Goal: Communication & Community: Answer question/provide support

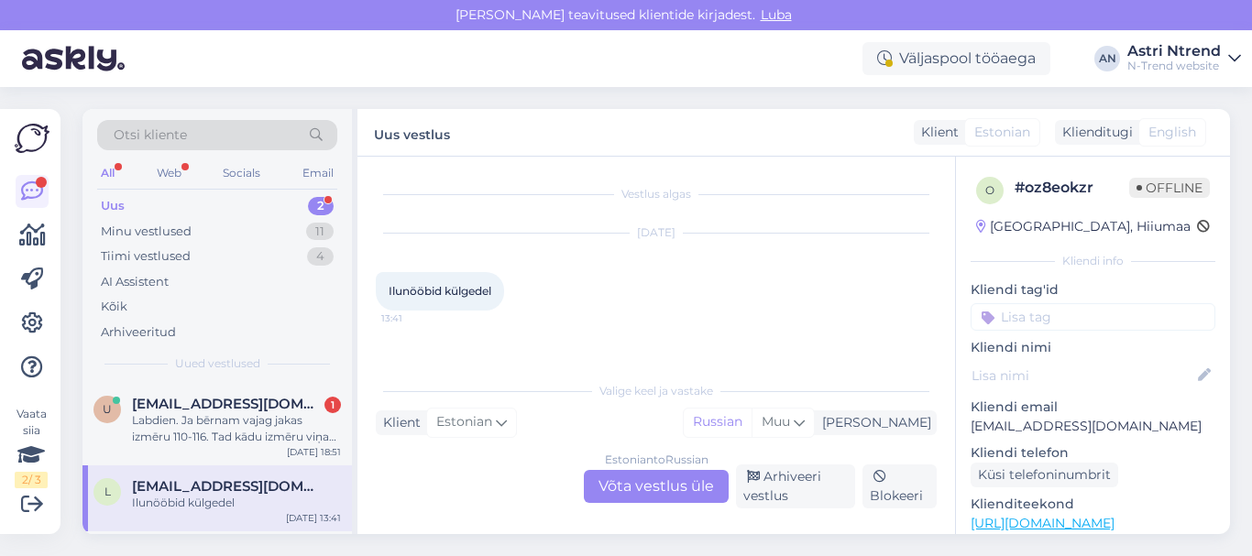
click at [319, 205] on div "2" at bounding box center [321, 206] width 26 height 18
click at [171, 424] on div "Labdien. Ja bērnam vajag jakas izmēru 110-116. Tad kādu izmēru viņam izvēlēties…" at bounding box center [236, 429] width 209 height 33
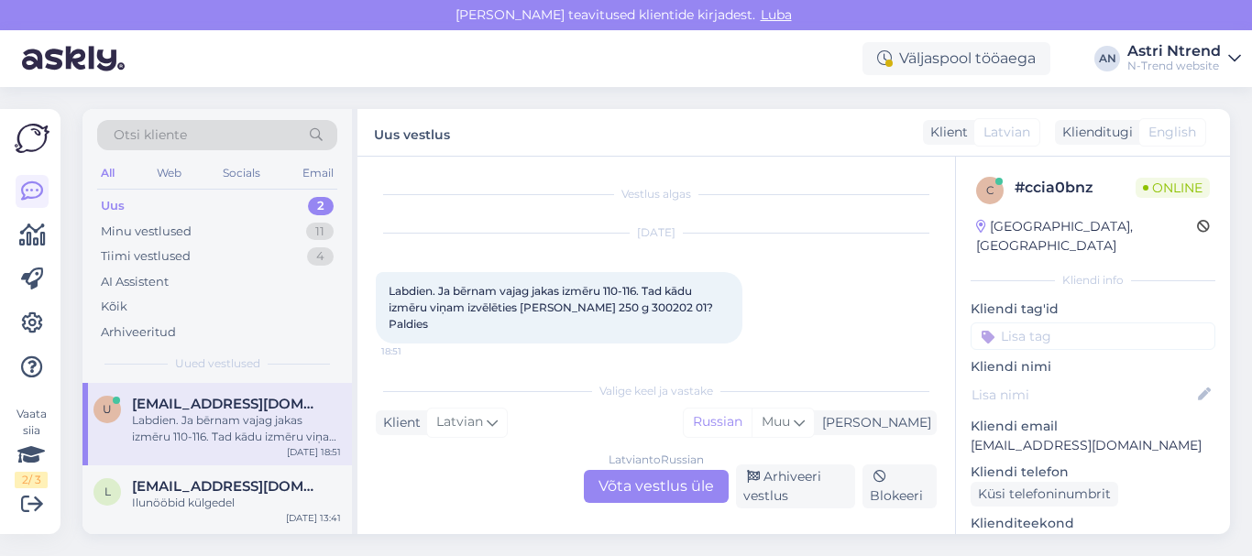
click at [624, 484] on div "[DEMOGRAPHIC_DATA] to Russian Võta vestlus üle" at bounding box center [656, 486] width 145 height 33
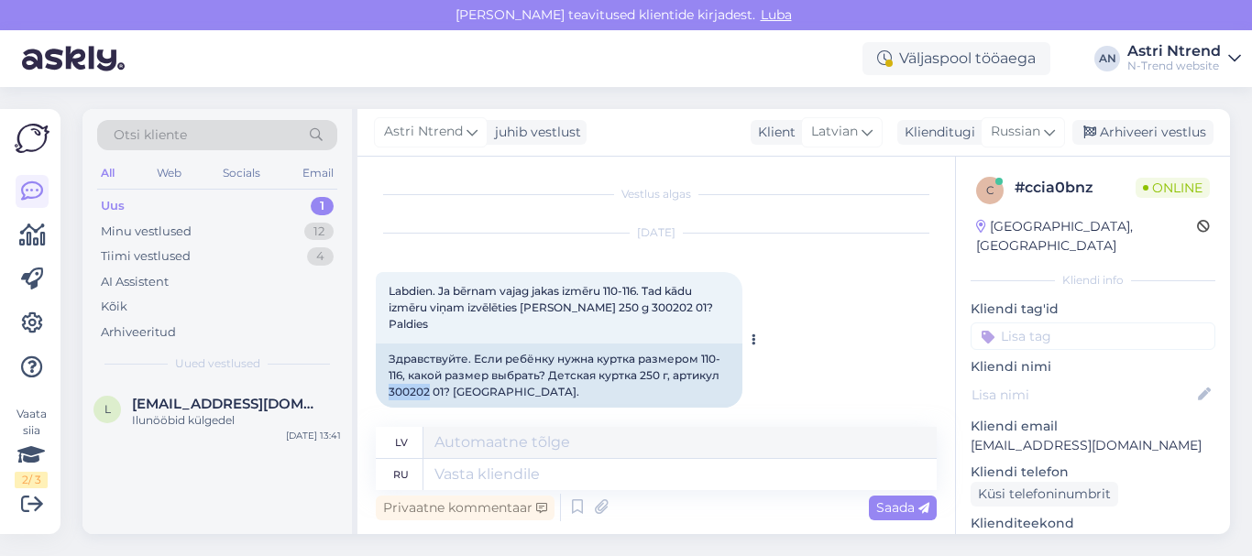
drag, startPoint x: 390, startPoint y: 375, endPoint x: 427, endPoint y: 372, distance: 37.7
click at [427, 372] on div "Здравствуйте. Если ребёнку нужна куртка размером 110-116, какой размер выбрать?…" at bounding box center [559, 376] width 367 height 64
copy div "300202"
drag, startPoint x: 471, startPoint y: 342, endPoint x: 382, endPoint y: 346, distance: 89.0
click at [382, 346] on div "Здравствуйте. Если ребёнку нужна куртка размером 110-116, какой размер выбрать?…" at bounding box center [559, 376] width 367 height 64
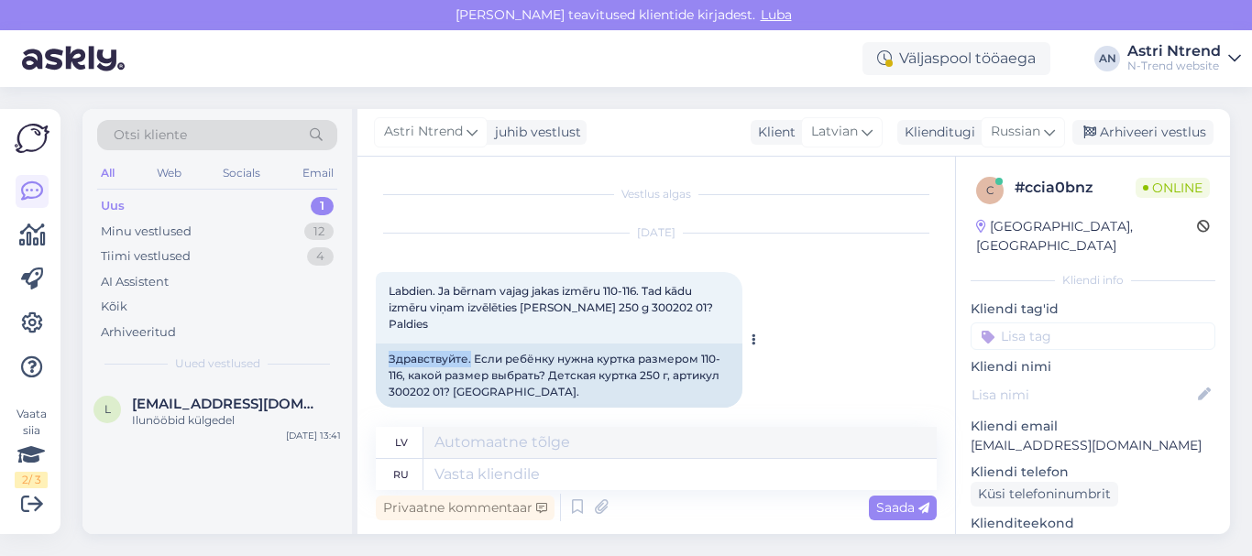
copy div "Здравствуйте."
click at [467, 472] on textarea at bounding box center [680, 474] width 513 height 31
paste textarea "Здравствуйте."
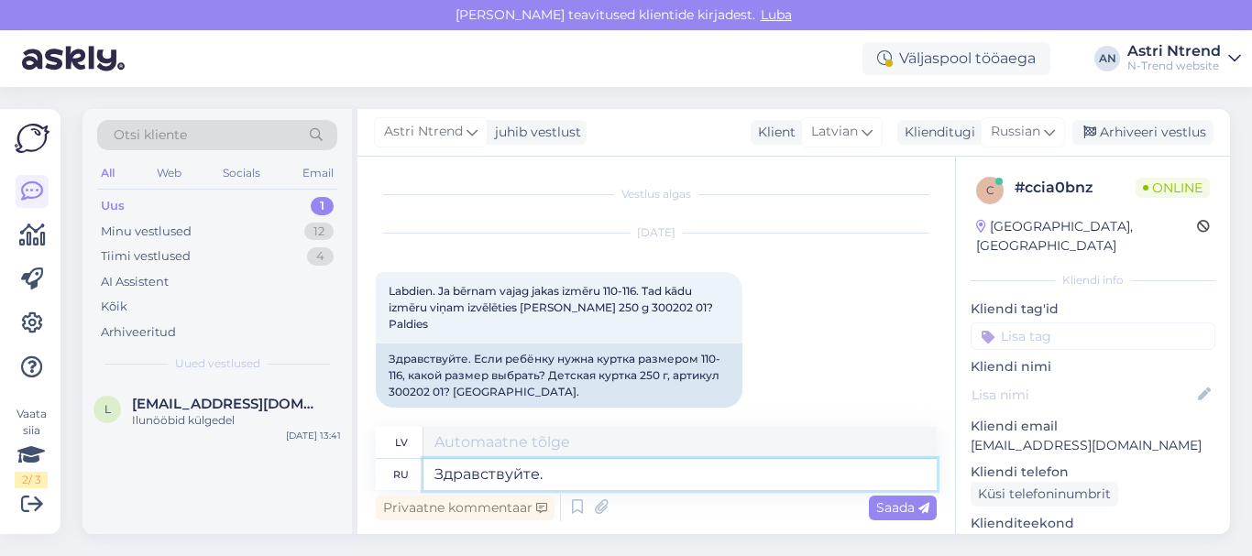
type textarea "Здравствуйте."
type textarea "Sveiki."
type textarea "Здравствуйте. на 116"
type textarea "Sveiki. 116"
type textarea "Здравствуйте. на 116 примерно"
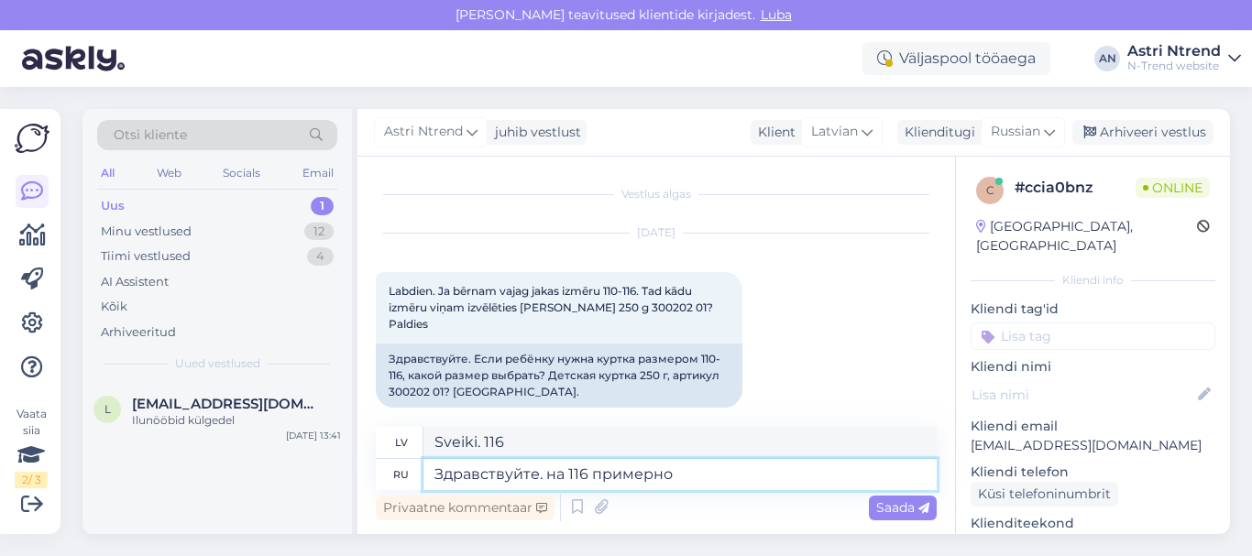
type textarea "Sveiki. Apmēram pulksten 116."
type textarea "Здравствуйте. на 116 примерно размер"
type textarea "Sveiki. Aptuvenais izmērs ir 116."
type textarea "Здравствуйте. на 116 примерно размер"
type textarea "Sveiki. 116. izmērs ir aptuveni"
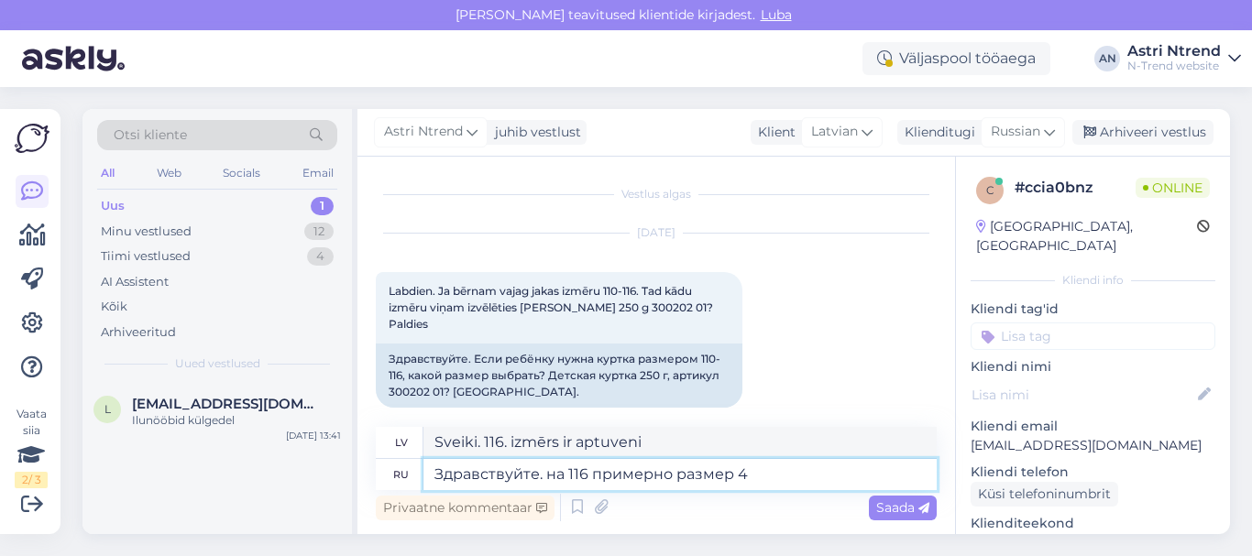
type textarea "Здравствуйте. на 116 примерно размер 4ю"
type textarea "Sveiki. Ja man ir 116 cm augums, es valkātu 4. izmēru."
type textarea "Здравствуйте. на 116 примерно размер 4."
type textarea "Sveiki. 116. izmēram es valkātu aptuveni 4. izmēru."
type textarea "Здравствуйте. на 116 примерно размер 4."
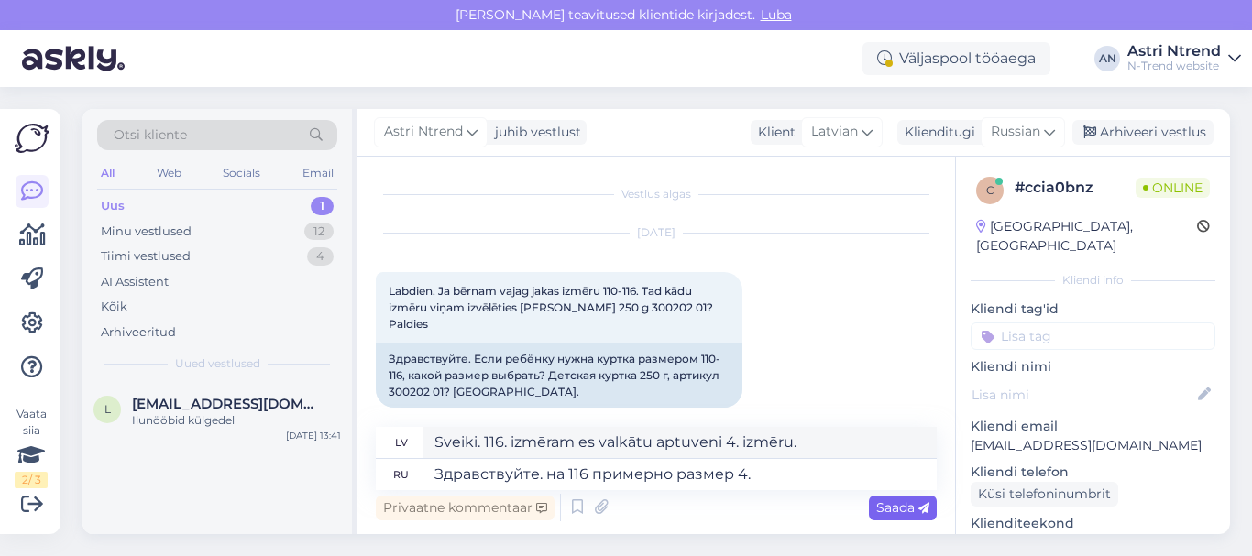
click at [886, 512] on span "Saada" at bounding box center [902, 508] width 53 height 17
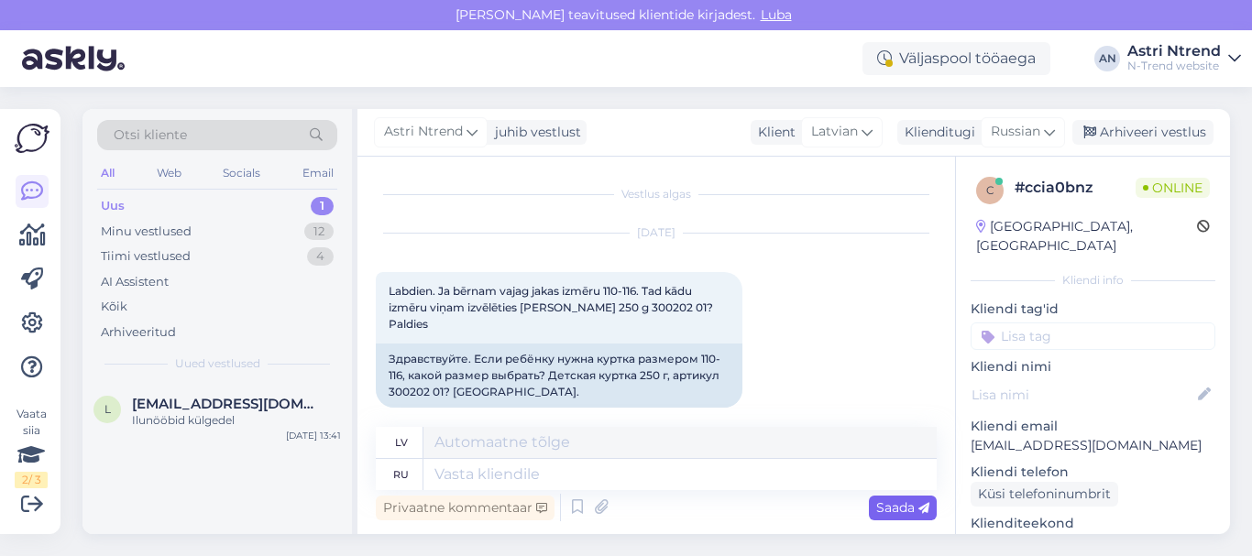
scroll to position [111, 0]
